Goal: Task Accomplishment & Management: Manage account settings

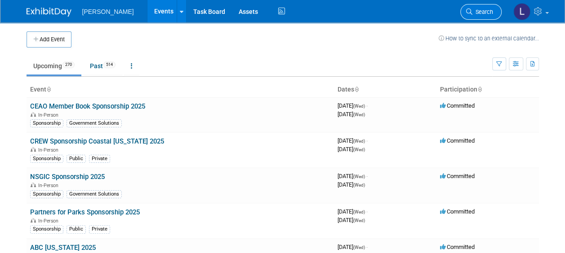
click at [481, 9] on span "Search" at bounding box center [482, 12] width 21 height 7
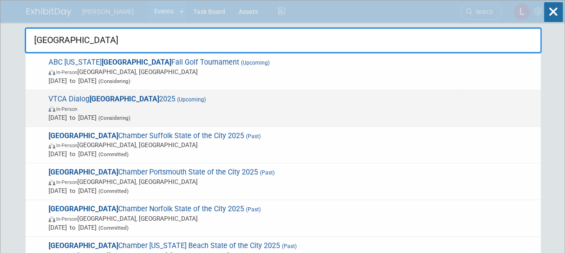
type input "[GEOGRAPHIC_DATA]"
click at [257, 104] on span "In-Person" at bounding box center [292, 108] width 487 height 9
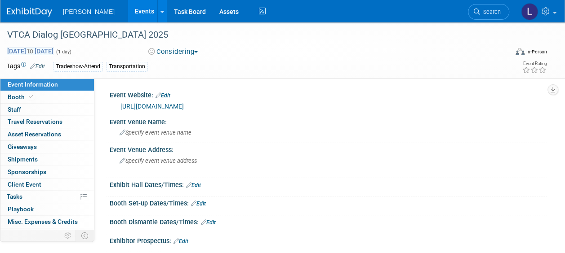
click at [54, 49] on span "Nov 3, 2025 to Nov 3, 2025" at bounding box center [30, 51] width 47 height 8
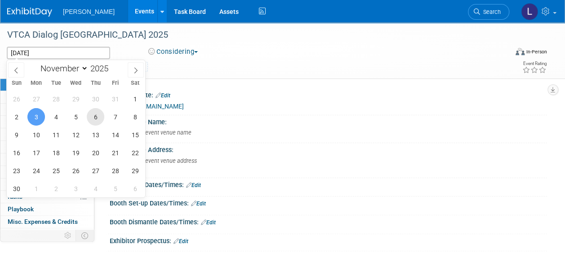
click at [95, 116] on span "6" at bounding box center [96, 117] width 18 height 18
type input "Nov 6, 2025"
click at [95, 116] on span "6" at bounding box center [96, 117] width 18 height 18
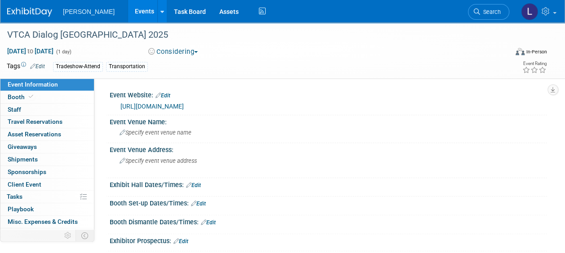
click at [170, 95] on link "Edit" at bounding box center [162, 96] width 15 height 6
click at [30, 109] on link "0 Staff 0" at bounding box center [46, 110] width 93 height 12
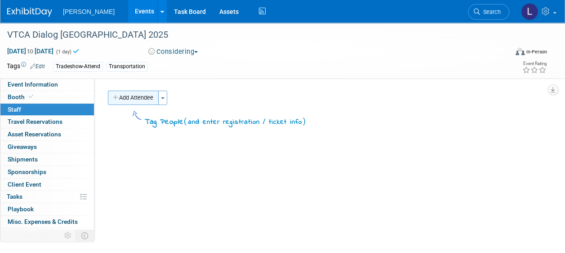
click at [127, 99] on button "Add Attendee" at bounding box center [133, 98] width 51 height 14
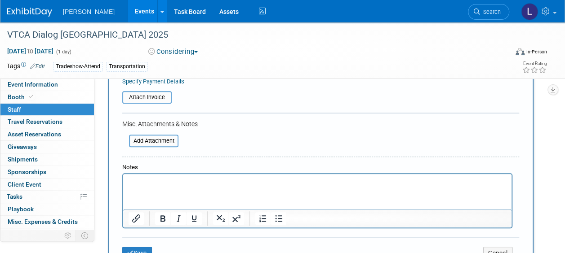
scroll to position [175, 0]
click at [165, 186] on html at bounding box center [317, 180] width 388 height 13
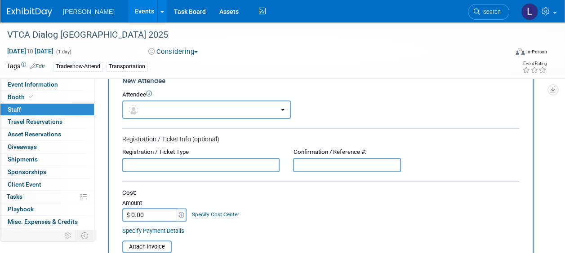
scroll to position [19, 0]
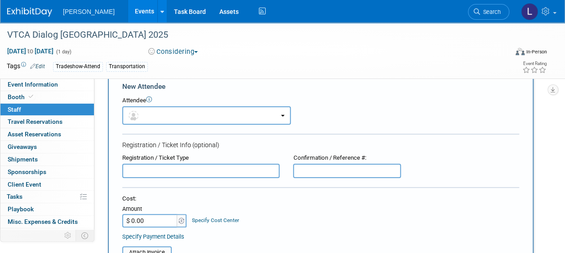
click at [196, 175] on input "text" at bounding box center [200, 171] width 157 height 14
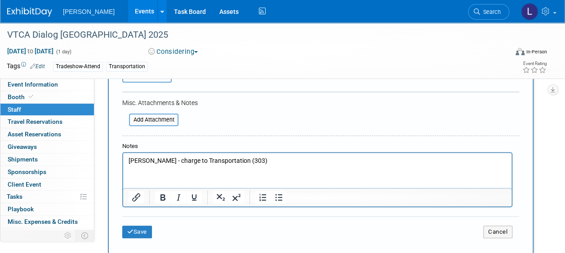
scroll to position [195, 0]
type input "VTCA Member"
click at [140, 231] on button "Save" at bounding box center [137, 232] width 30 height 13
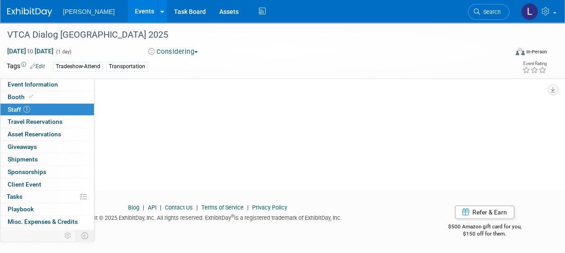
scroll to position [0, 0]
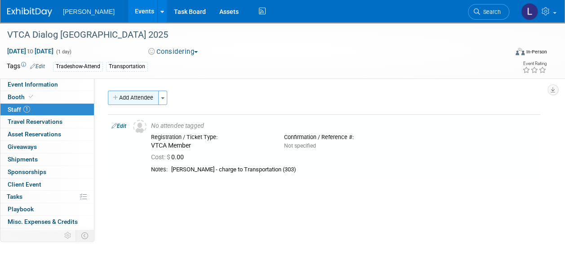
click at [120, 98] on button "Add Attendee" at bounding box center [133, 98] width 51 height 14
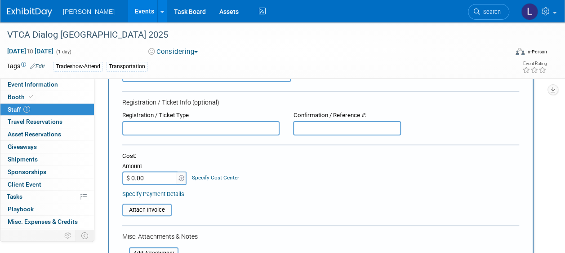
scroll to position [60, 0]
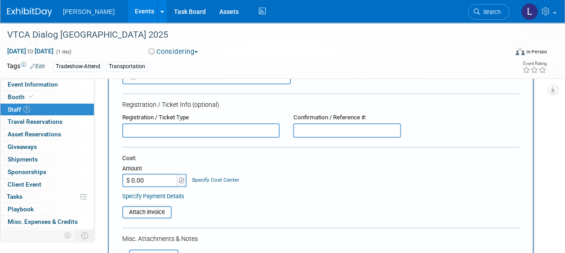
click at [159, 130] on input "text" at bounding box center [200, 131] width 157 height 14
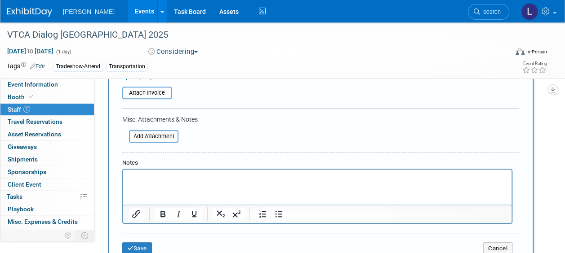
scroll to position [180, 0]
type input "VTCA Member"
click at [151, 182] on html at bounding box center [317, 175] width 388 height 13
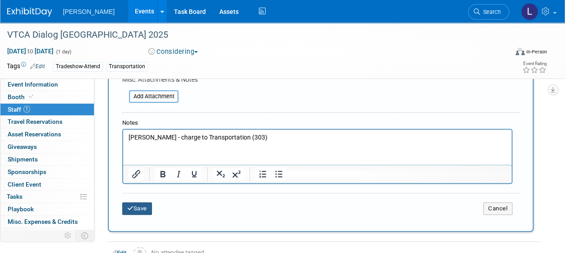
click at [133, 210] on button "Save" at bounding box center [137, 209] width 30 height 13
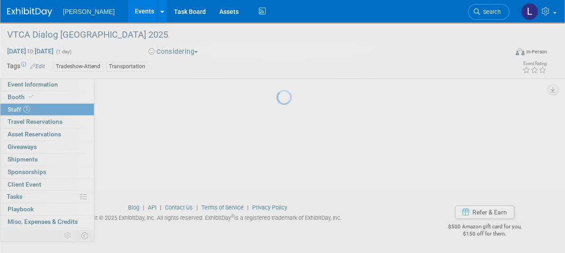
scroll to position [120, 0]
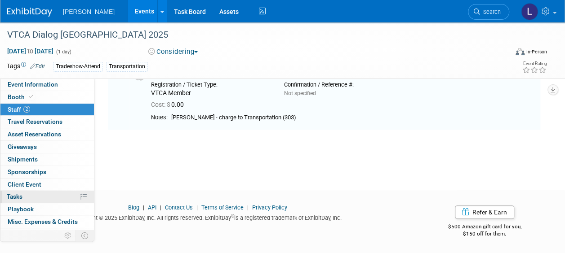
click at [22, 194] on span "Tasks 0%" at bounding box center [15, 196] width 16 height 7
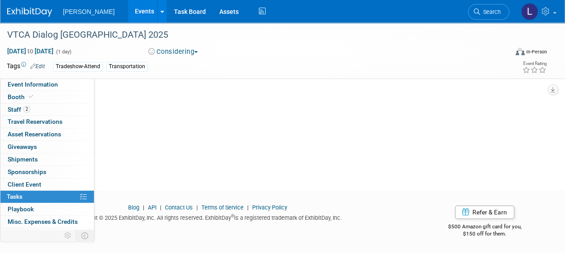
scroll to position [0, 0]
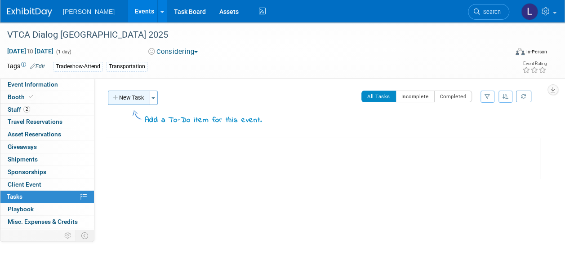
click at [130, 103] on button "New Task" at bounding box center [128, 98] width 41 height 14
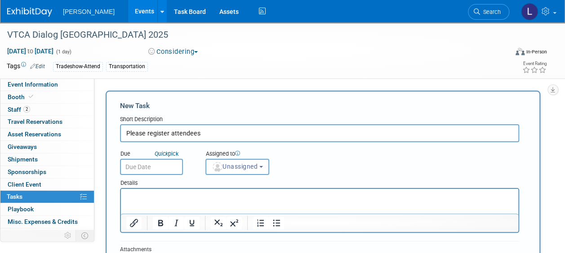
type input "Please register attendees"
click at [154, 197] on p "Rich Text Area. Press ALT-0 for help." at bounding box center [319, 197] width 387 height 9
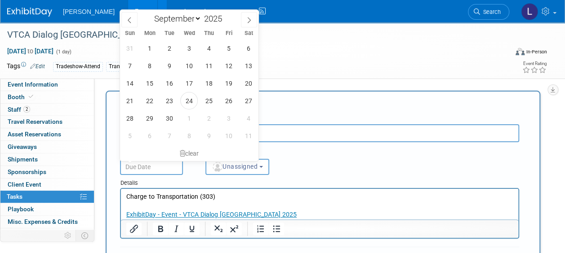
click at [163, 166] on input "text" at bounding box center [151, 167] width 63 height 16
click at [229, 101] on span "26" at bounding box center [229, 101] width 18 height 18
type input "Sep 26, 2025"
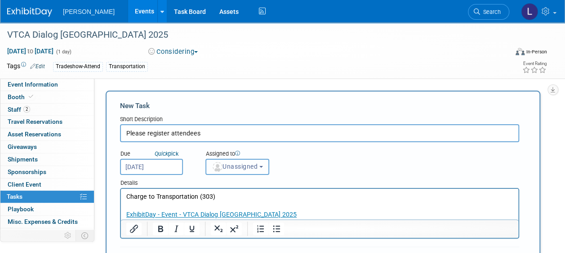
click at [238, 166] on span "Unassigned" at bounding box center [235, 166] width 46 height 7
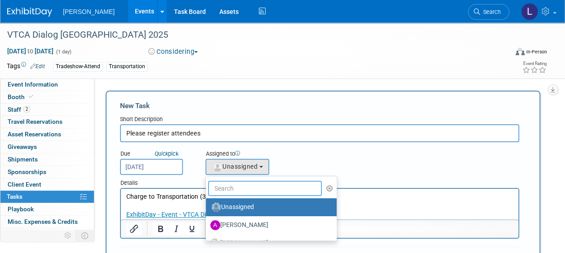
click at [243, 185] on input "text" at bounding box center [265, 188] width 114 height 15
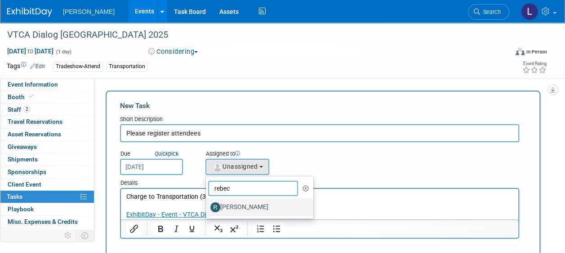
type input "rebec"
click at [243, 205] on label "Rebecca Deis" at bounding box center [257, 207] width 94 height 14
click at [207, 205] on input "Rebecca Deis" at bounding box center [204, 206] width 6 height 6
select select "844a177d-a181-44ff-a72a-5731d68e4351"
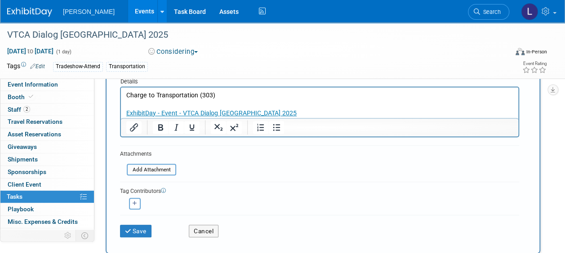
scroll to position [104, 0]
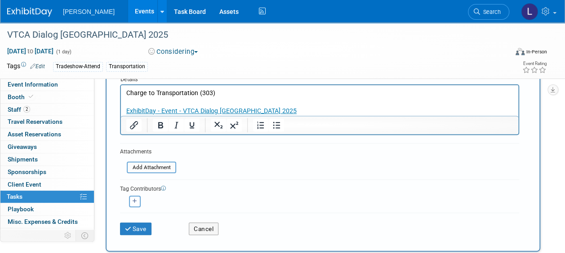
click at [135, 203] on button "button" at bounding box center [135, 202] width 12 height 12
select select
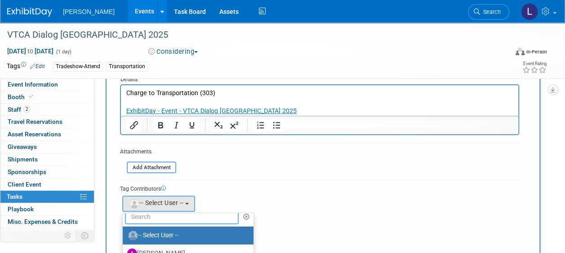
click at [146, 217] on input "text" at bounding box center [182, 216] width 114 height 15
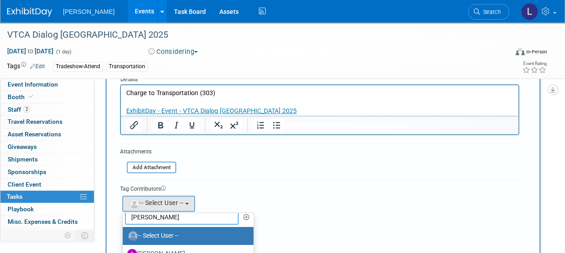
scroll to position [0, 0]
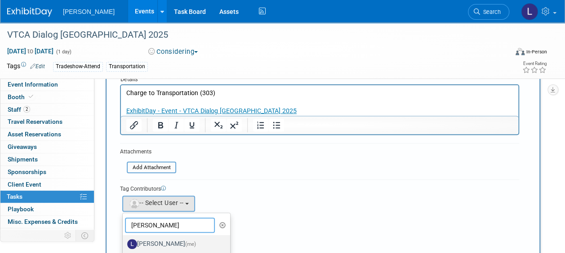
type input "spann"
click at [149, 241] on label "Latice Spann (me)" at bounding box center [174, 244] width 94 height 14
click at [124, 241] on input "Latice Spann (me)" at bounding box center [121, 243] width 6 height 6
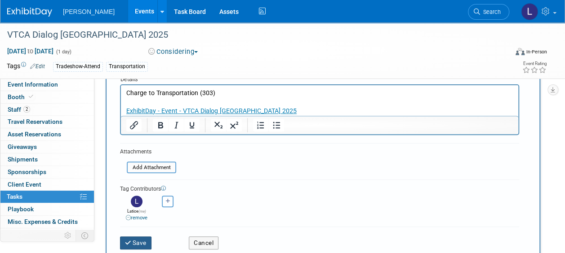
click at [129, 243] on icon "submit" at bounding box center [129, 243] width 8 height 6
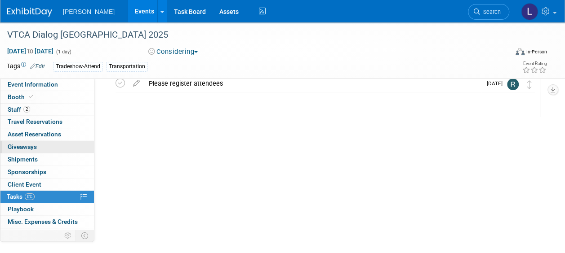
scroll to position [46, 0]
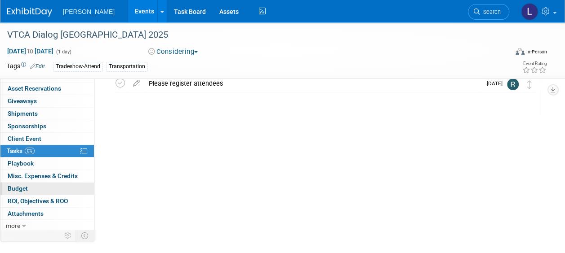
click at [38, 185] on link "Budget" at bounding box center [46, 189] width 93 height 12
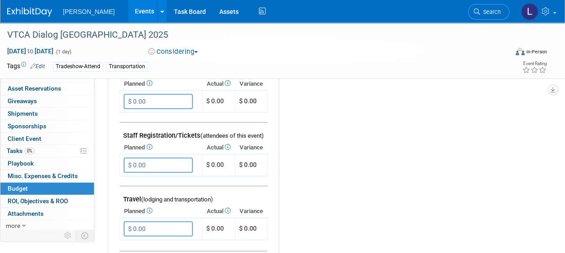
scroll to position [249, 0]
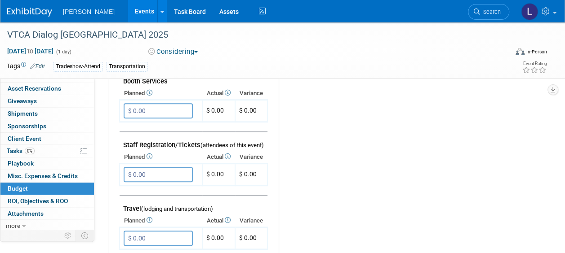
click at [156, 173] on input "$ 0.00" at bounding box center [158, 174] width 69 height 15
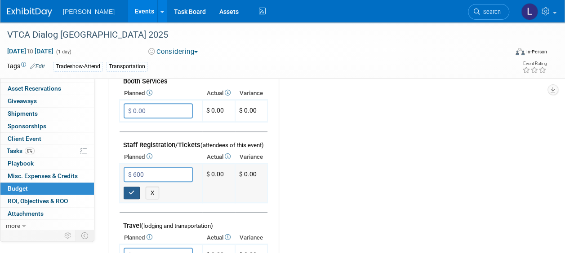
type input "$ 600.00"
click at [134, 191] on icon "button" at bounding box center [131, 193] width 6 height 6
